Goal: Check status: Check status

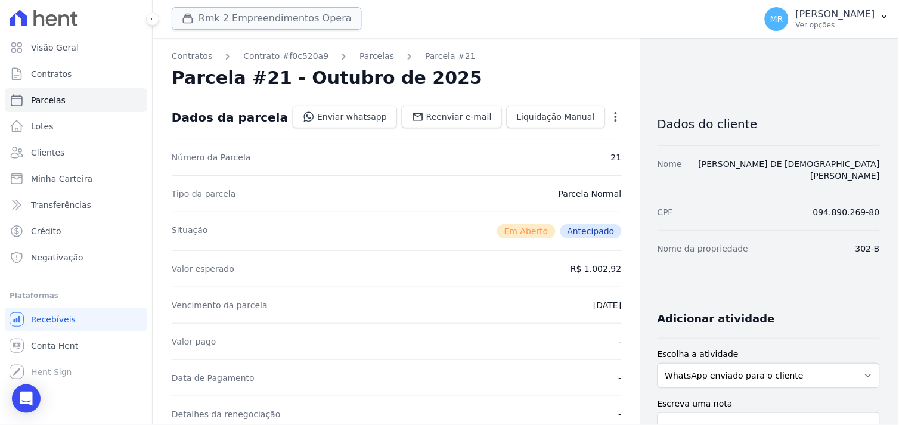
click at [252, 13] on button "Rmk 2 Empreendimentos Opera" at bounding box center [267, 18] width 190 height 23
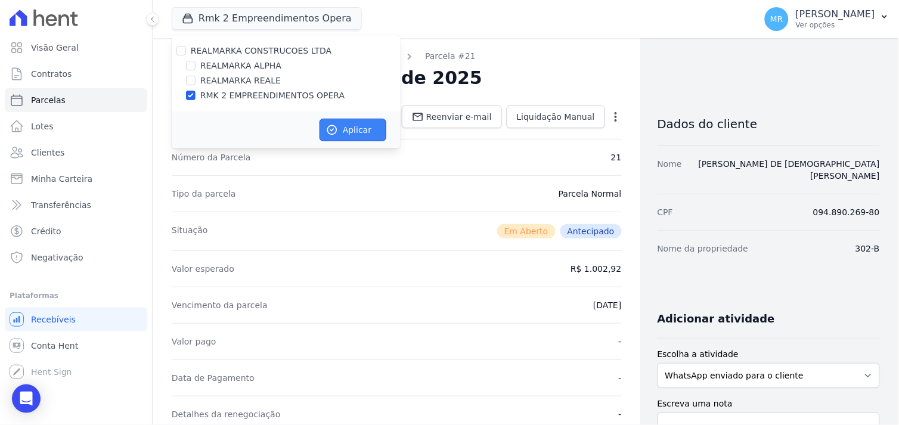
click at [346, 121] on button "Aplicar" at bounding box center [353, 130] width 67 height 23
click at [45, 76] on span "Contratos" at bounding box center [51, 74] width 41 height 12
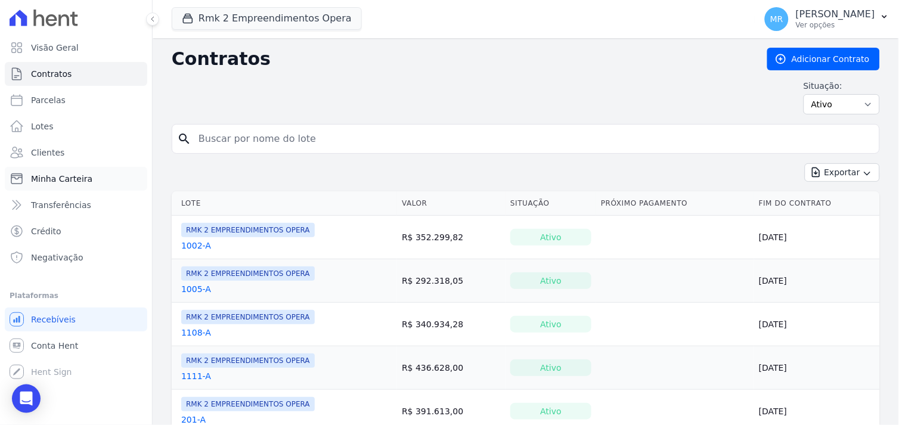
click at [60, 171] on link "Minha Carteira" at bounding box center [76, 179] width 143 height 24
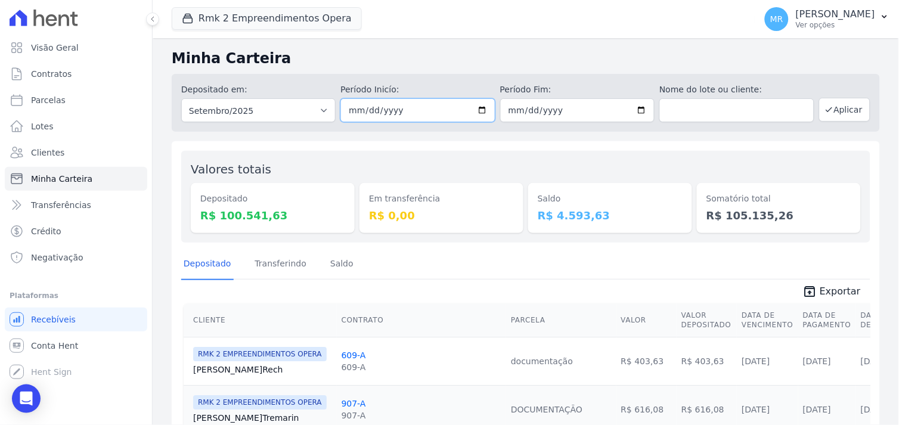
click at [478, 111] on input "2025-09-01" at bounding box center [418, 110] width 154 height 24
type input "[DATE]"
click at [636, 106] on input "2025-09-30" at bounding box center [577, 110] width 154 height 24
type input "[DATE]"
click at [846, 109] on button "Aplicar" at bounding box center [844, 110] width 51 height 24
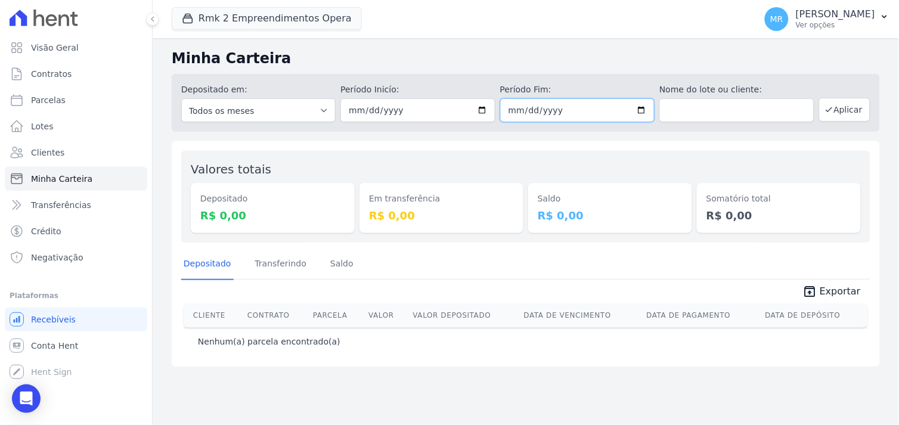
click at [645, 109] on input "[DATE]" at bounding box center [577, 110] width 154 height 24
type input "2025-09-29"
click at [832, 109] on icon "button" at bounding box center [829, 110] width 5 height 4
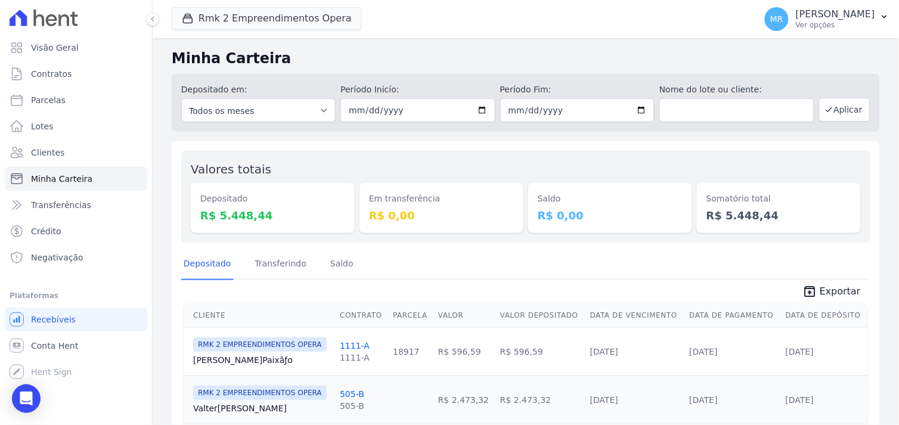
scroll to position [95, 0]
